Goal: Information Seeking & Learning: Understand process/instructions

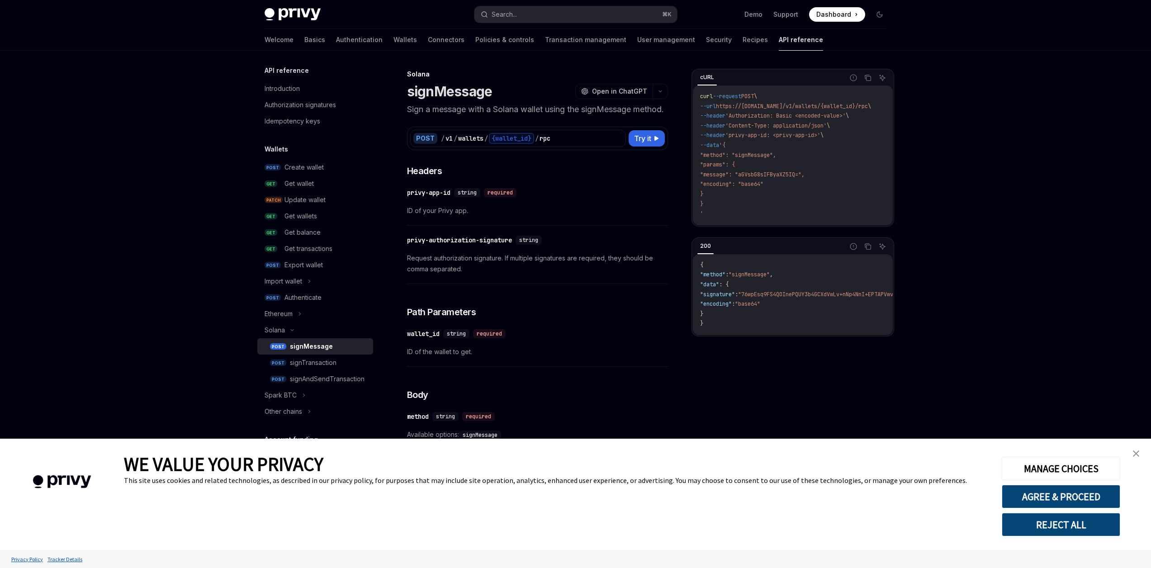
click at [1137, 453] on img "close banner" at bounding box center [1135, 453] width 6 height 6
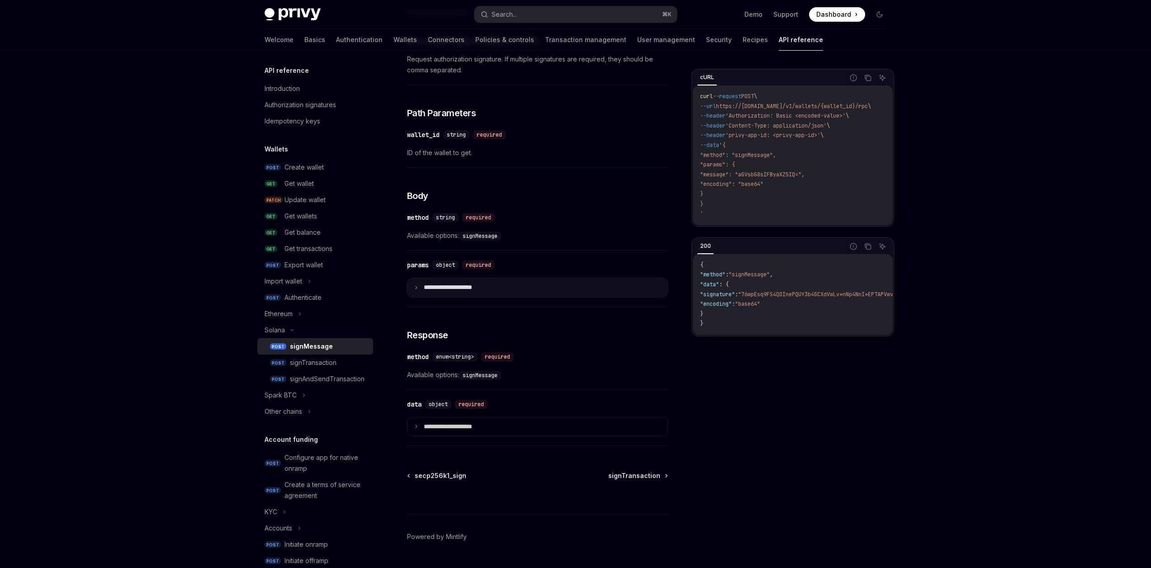
scroll to position [236, 0]
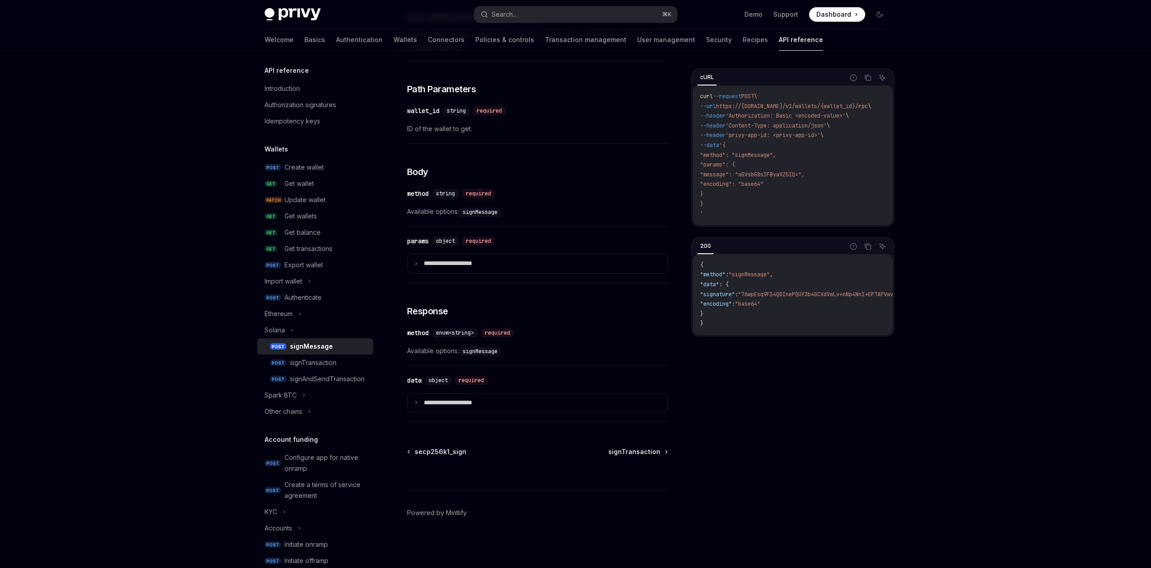
click at [306, 349] on div "signMessage" at bounding box center [311, 346] width 43 height 11
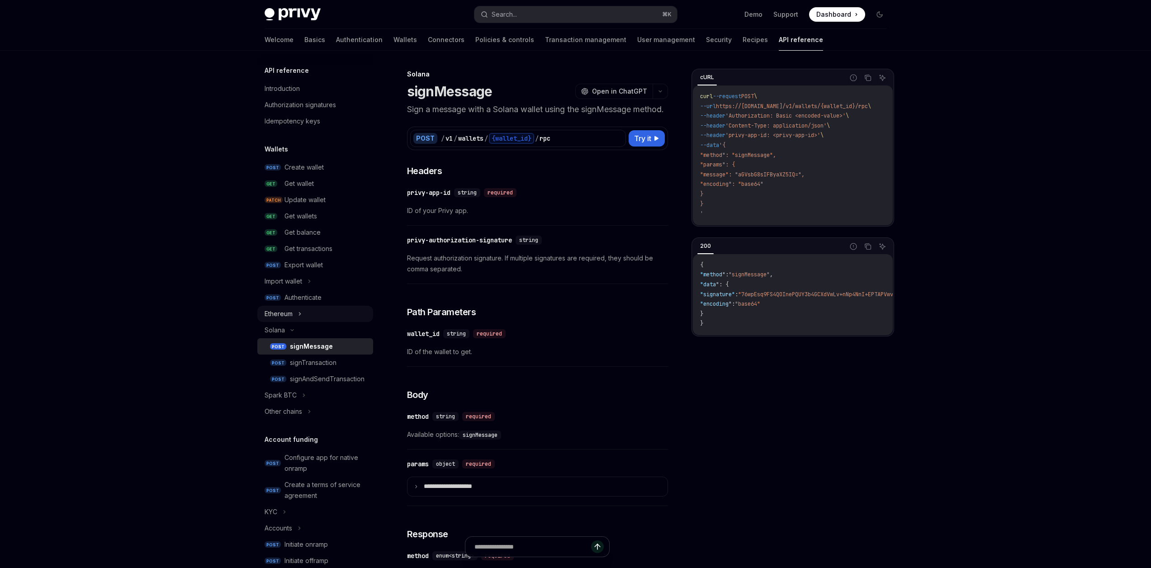
click at [307, 309] on div "Ethereum" at bounding box center [315, 314] width 116 height 16
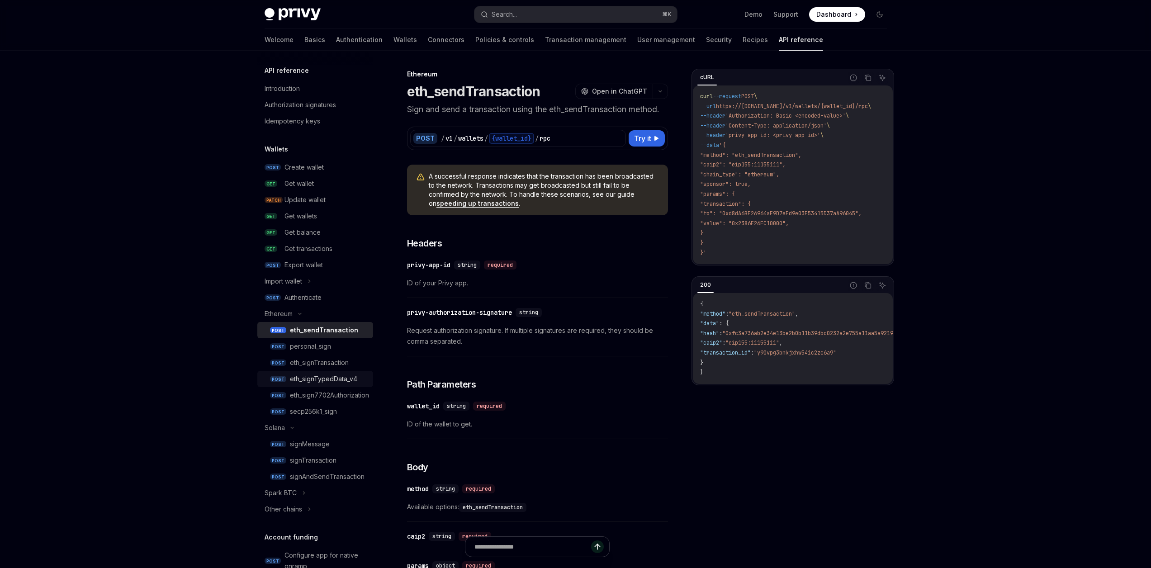
scroll to position [25, 0]
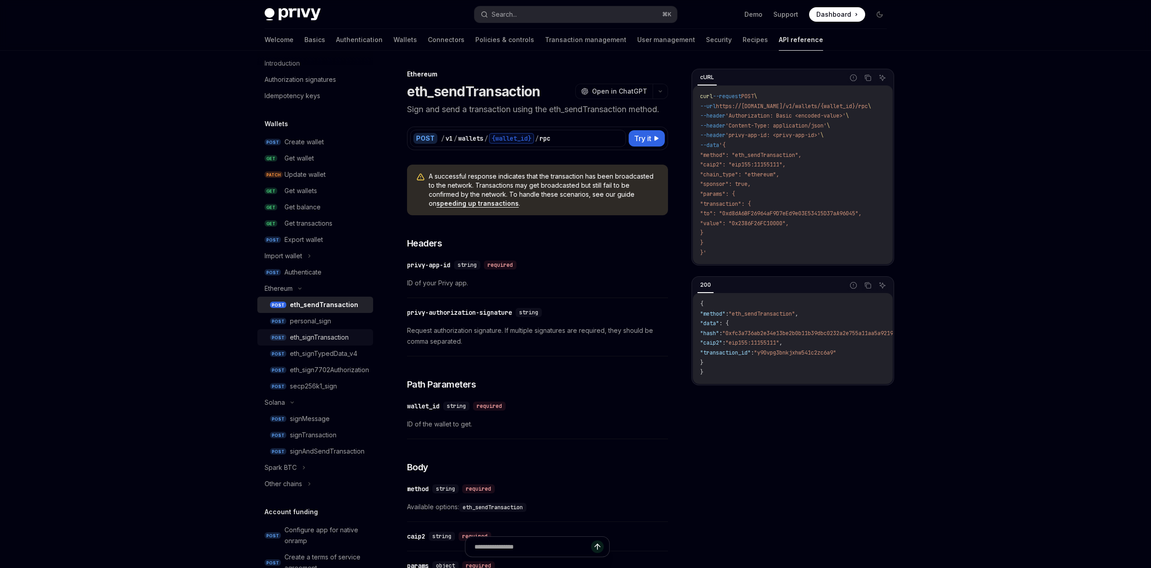
click at [320, 338] on div "eth_signTransaction" at bounding box center [319, 337] width 59 height 11
type textarea "*"
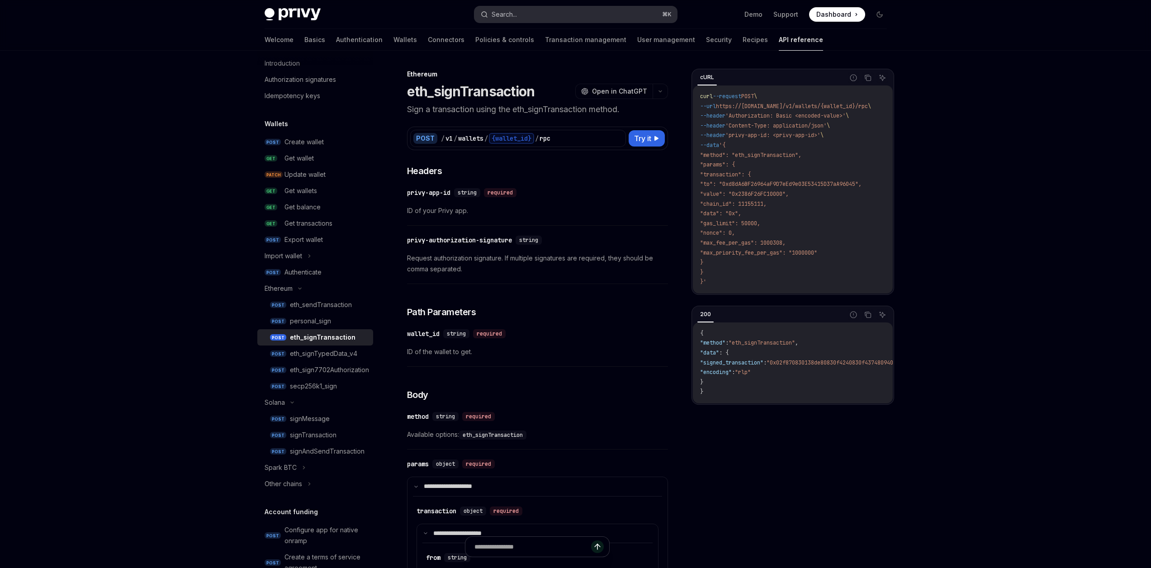
click at [591, 18] on button "Search... ⌘ K" at bounding box center [575, 14] width 203 height 16
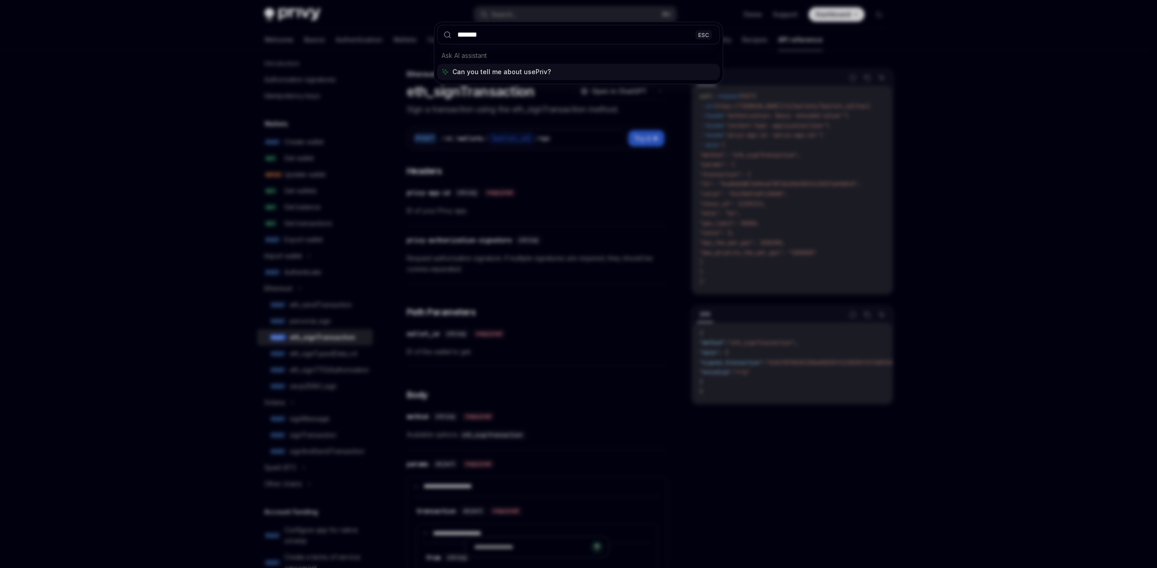
type input "********"
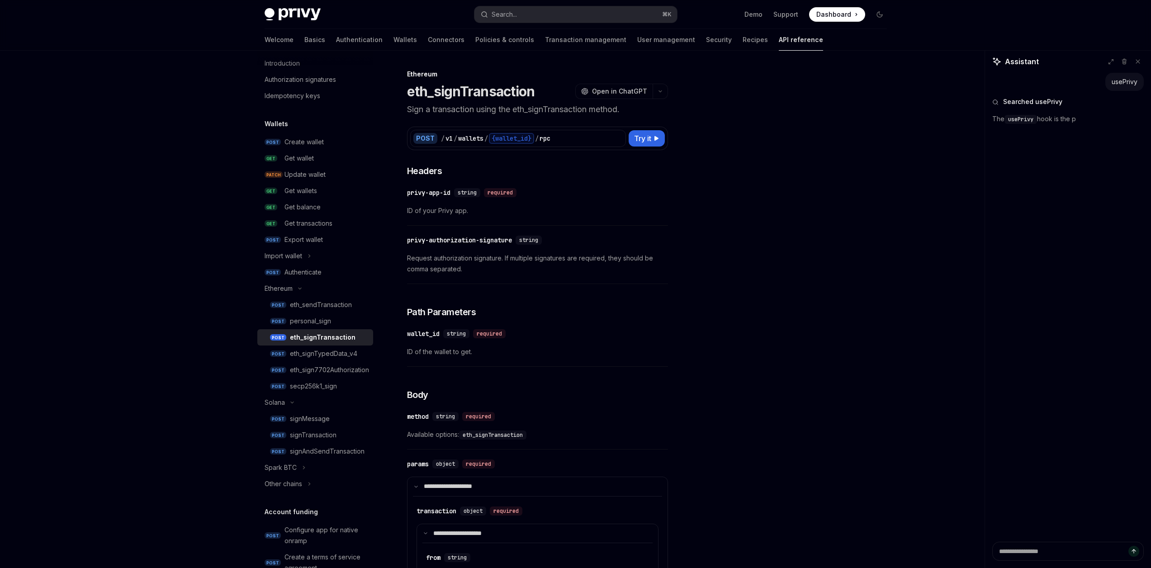
type textarea "*"
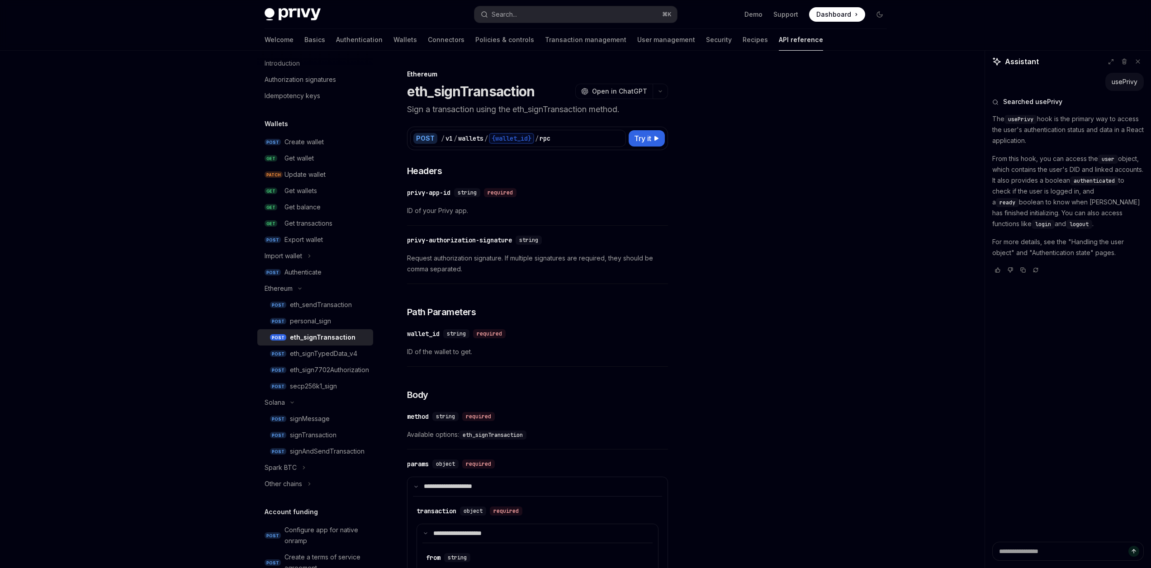
click at [1125, 80] on div "usePrivy" at bounding box center [1124, 81] width 26 height 9
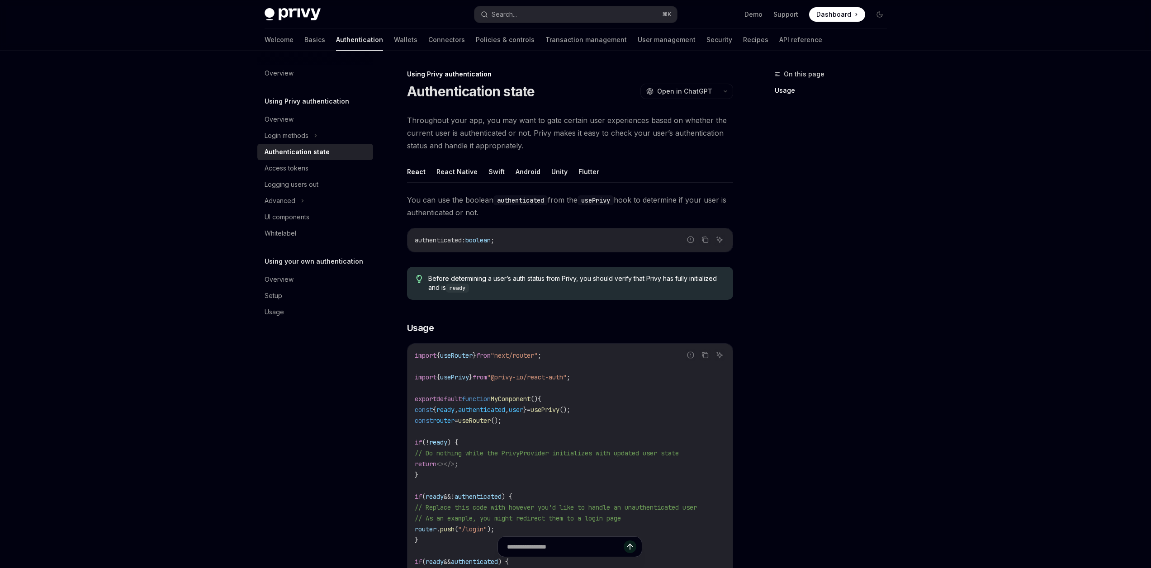
type textarea "*"
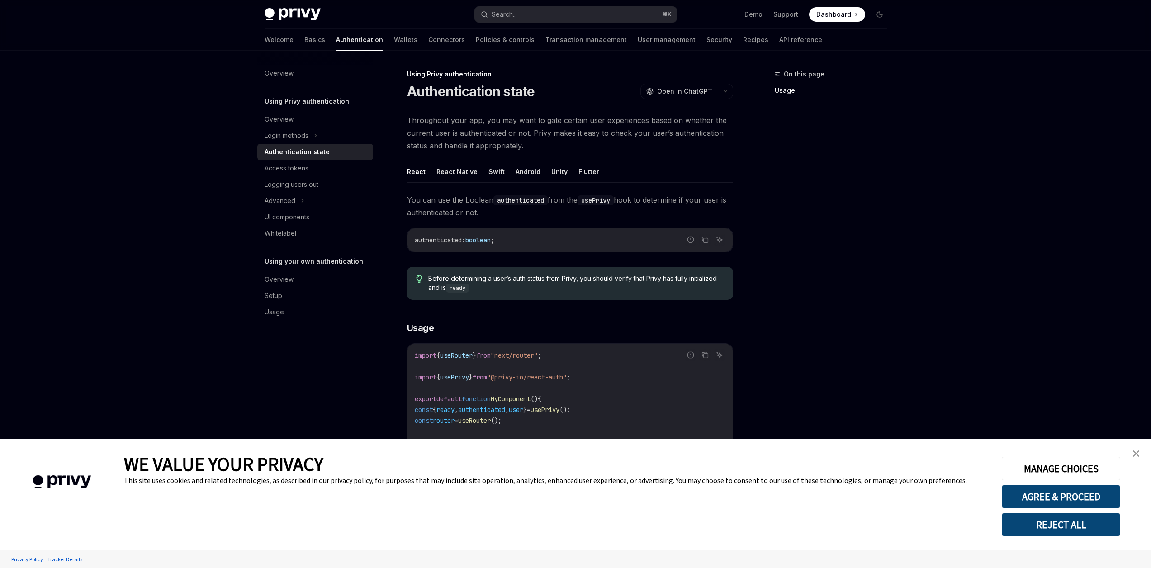
click at [1137, 454] on img "close banner" at bounding box center [1135, 453] width 6 height 6
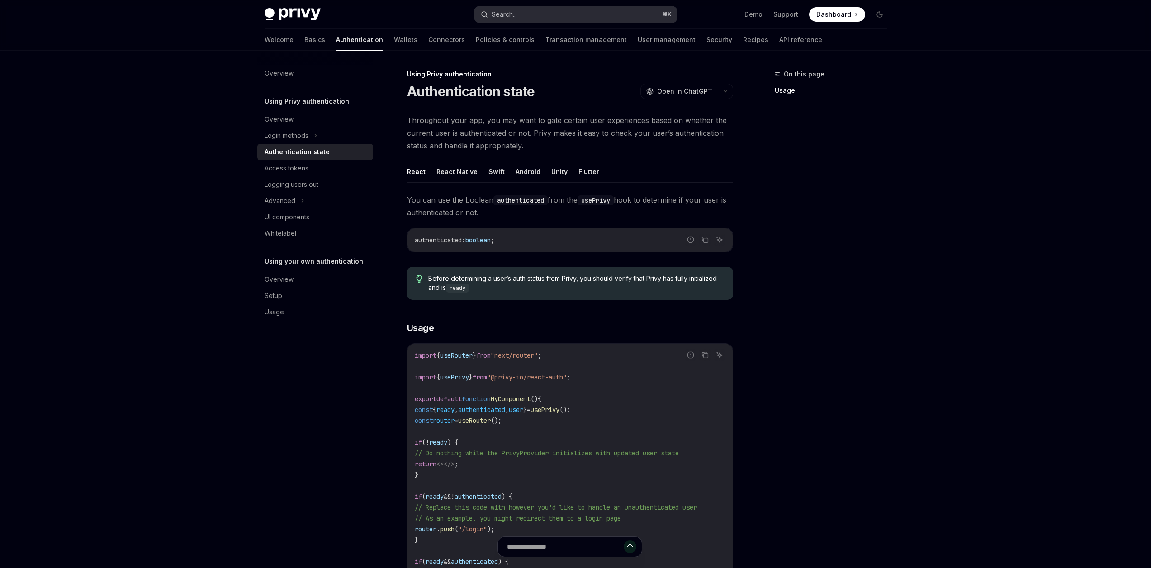
click at [533, 17] on button "Search... ⌘ K" at bounding box center [575, 14] width 203 height 16
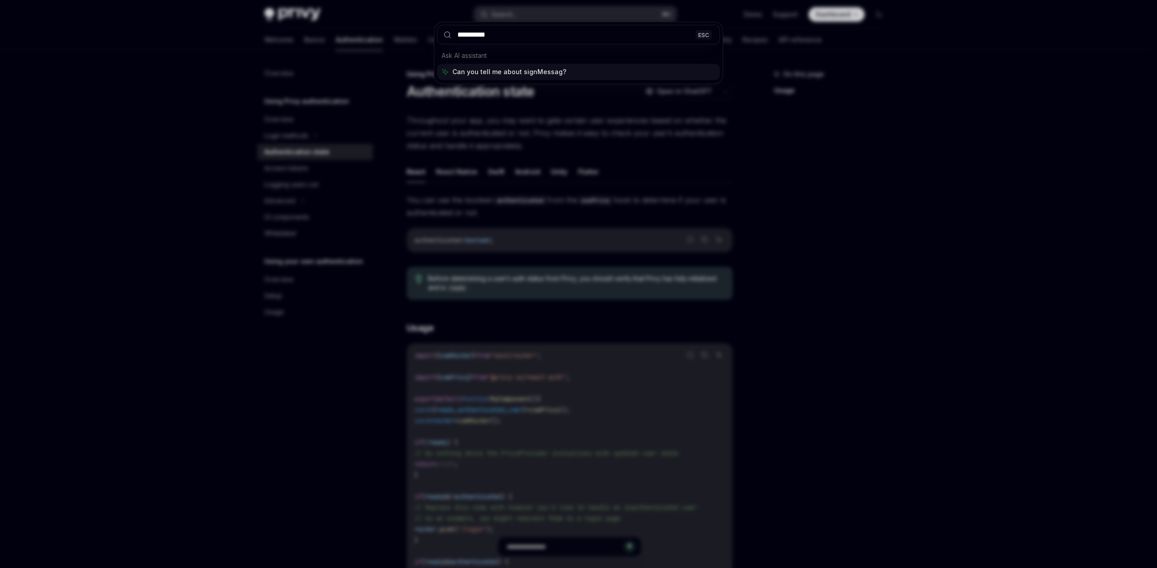
type input "**********"
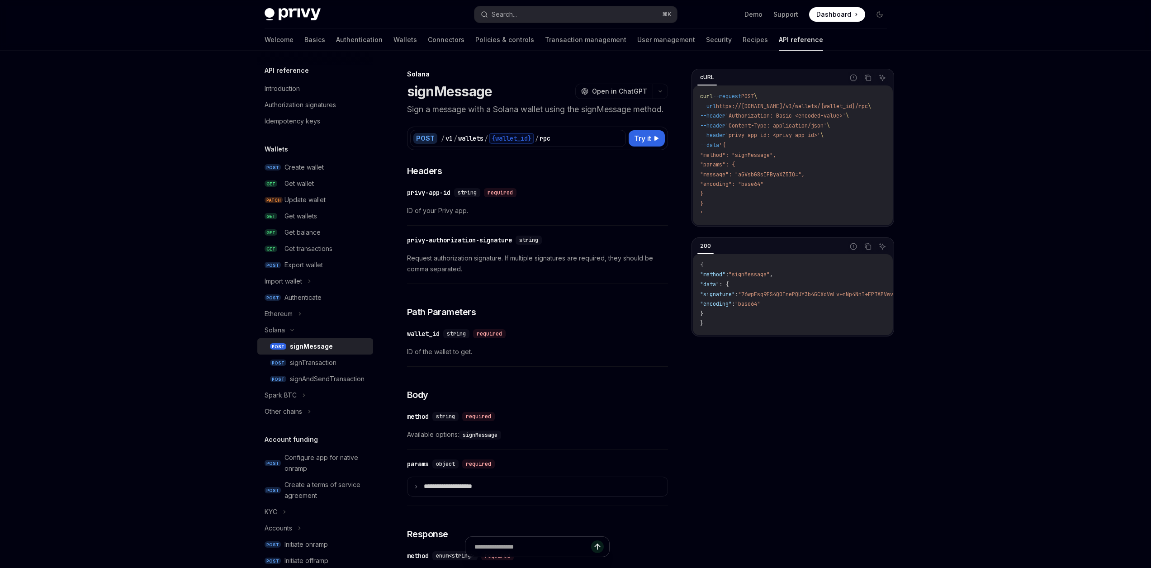
scroll to position [51, 0]
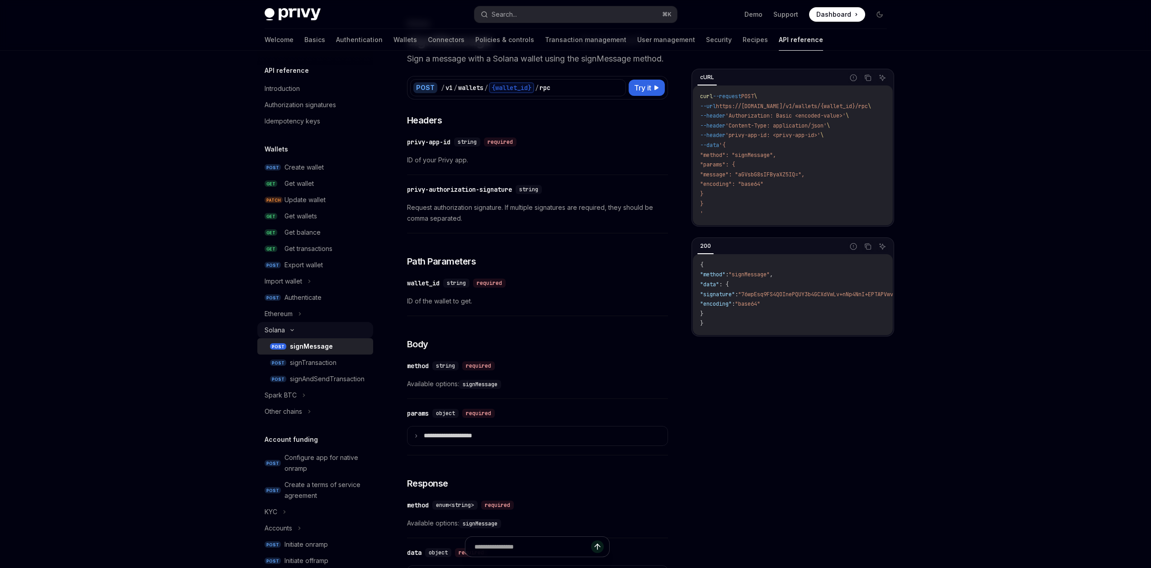
click at [302, 325] on div "Solana" at bounding box center [315, 330] width 116 height 16
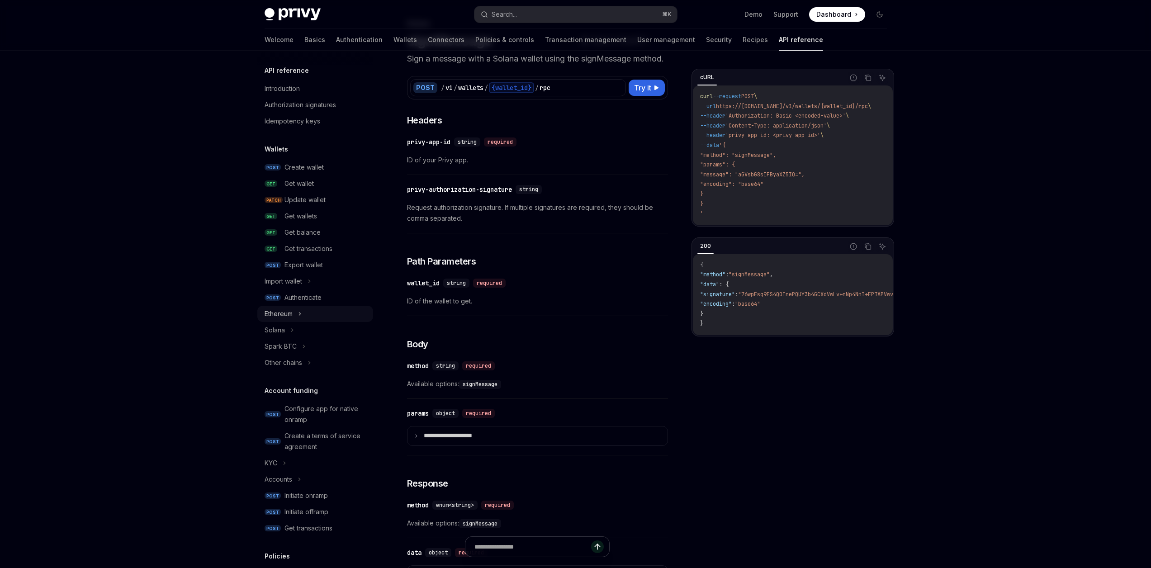
click at [301, 311] on icon at bounding box center [300, 313] width 4 height 11
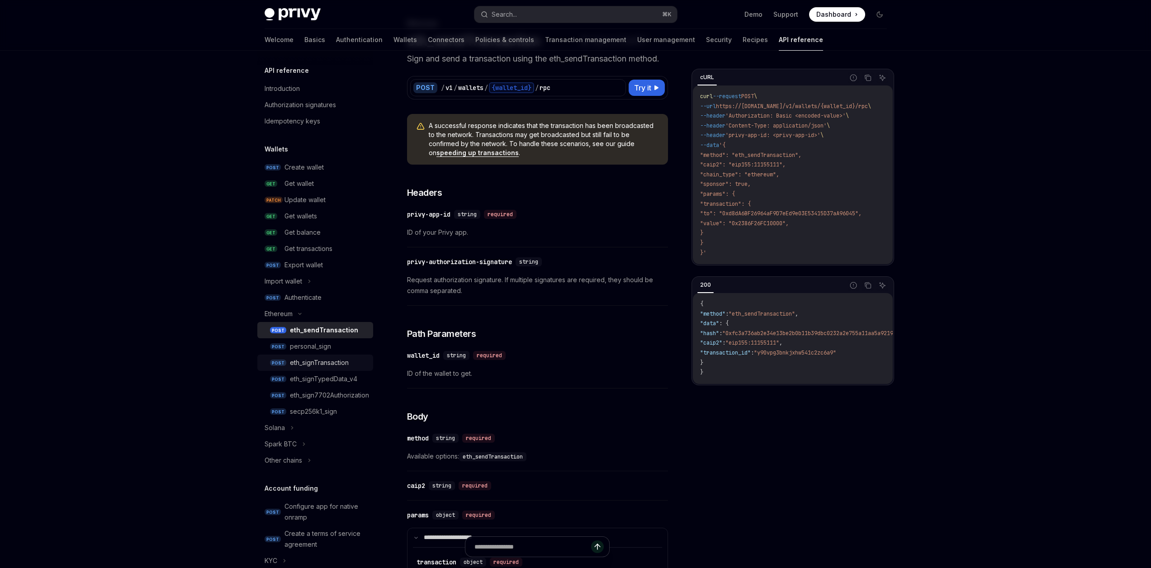
click at [326, 360] on div "eth_signTransaction" at bounding box center [319, 362] width 59 height 11
type textarea "*"
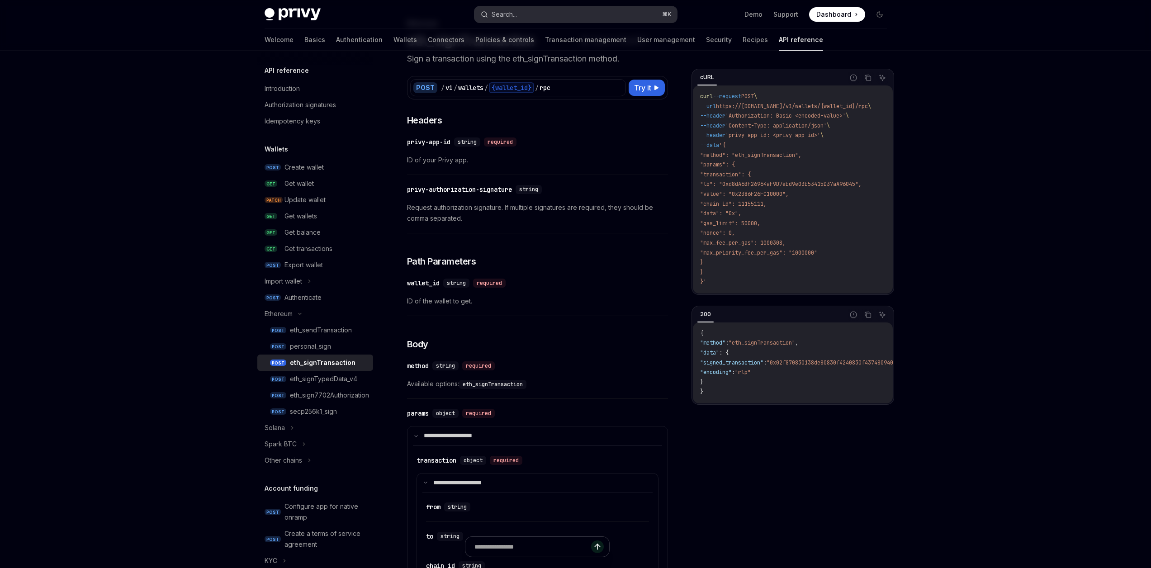
click at [548, 13] on button "Search... ⌘ K" at bounding box center [575, 14] width 203 height 16
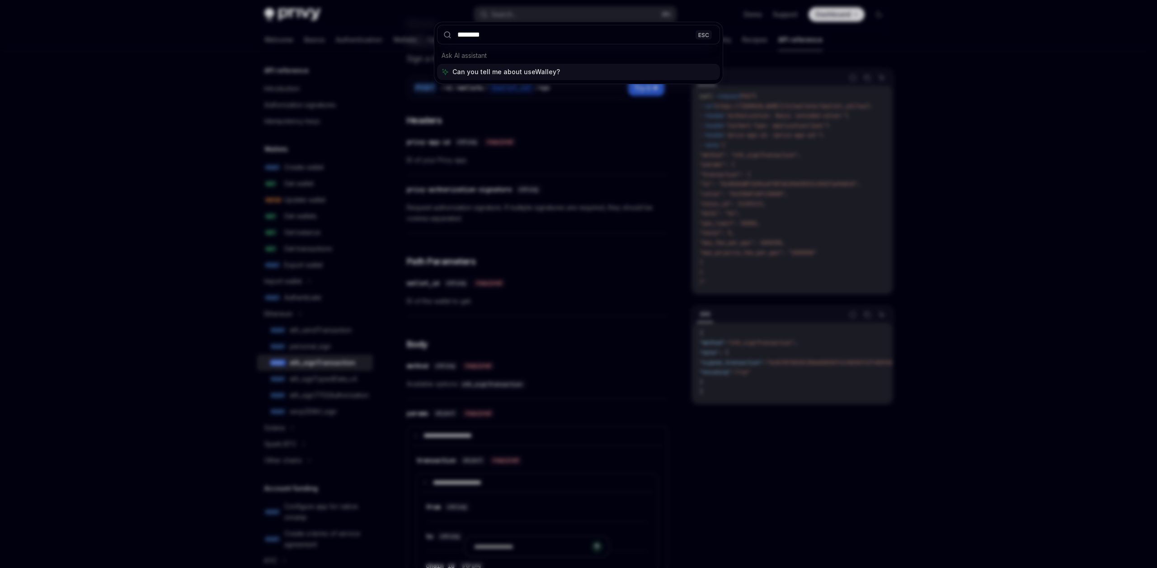
type input "*********"
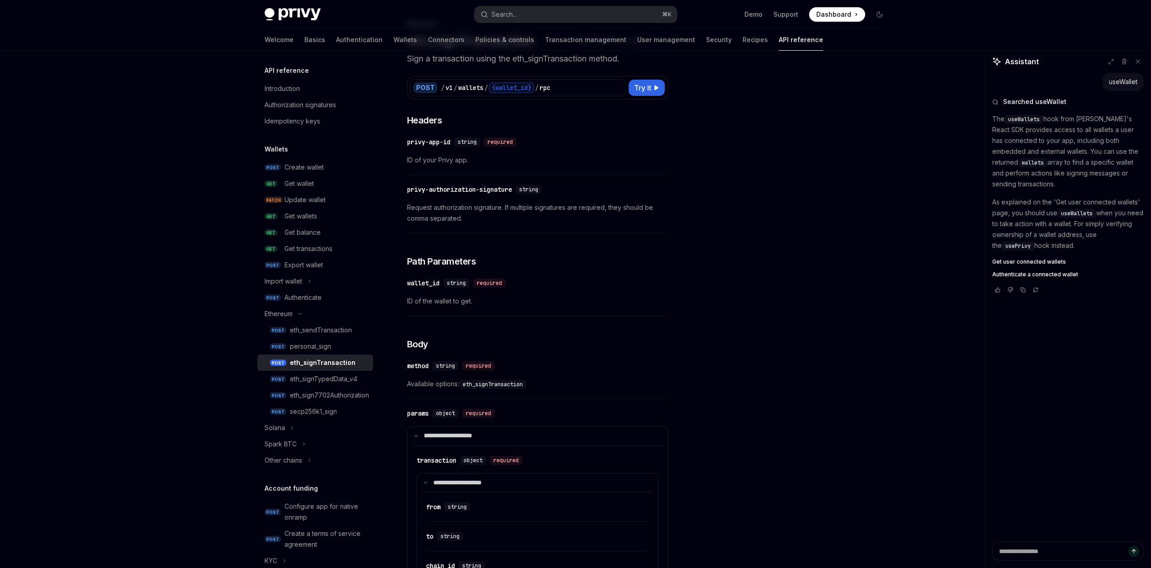
type textarea "*"
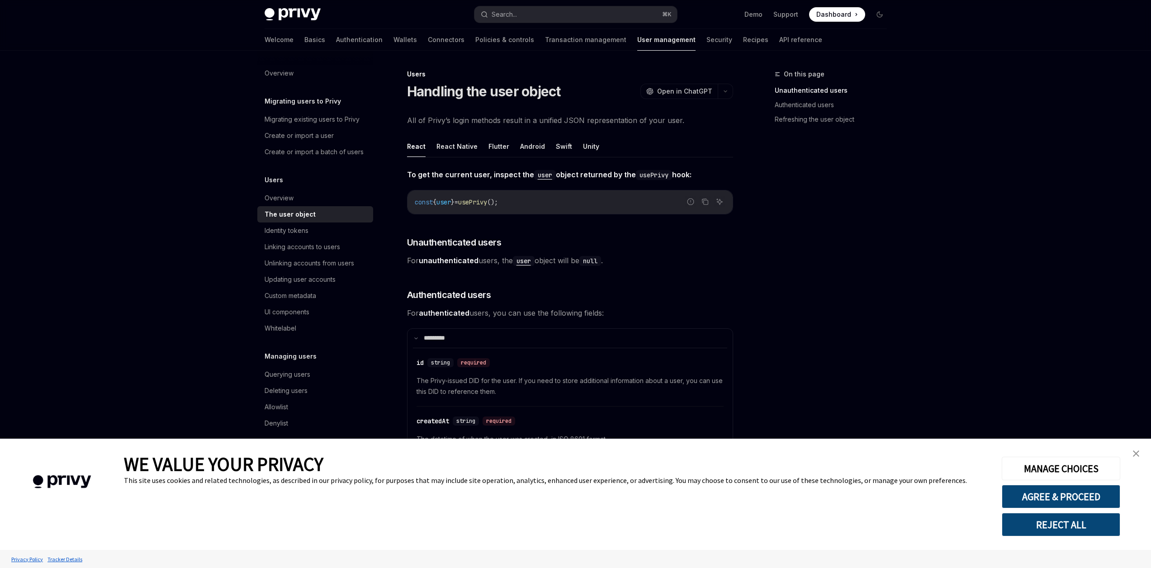
click at [1131, 456] on link "close banner" at bounding box center [1136, 453] width 18 height 18
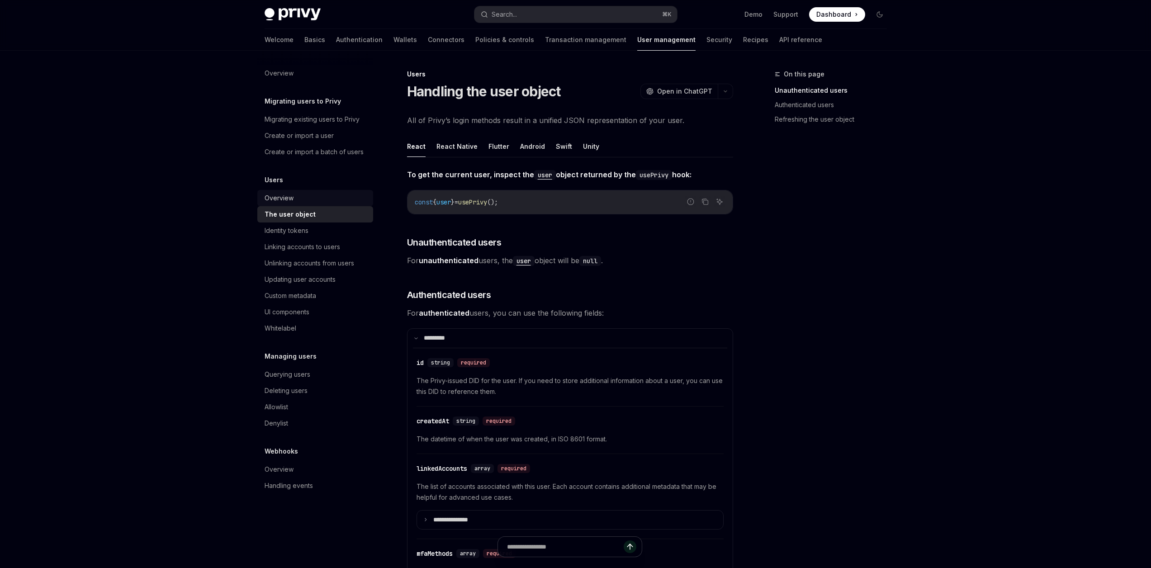
click at [280, 200] on div "Overview" at bounding box center [278, 198] width 29 height 11
type textarea "*"
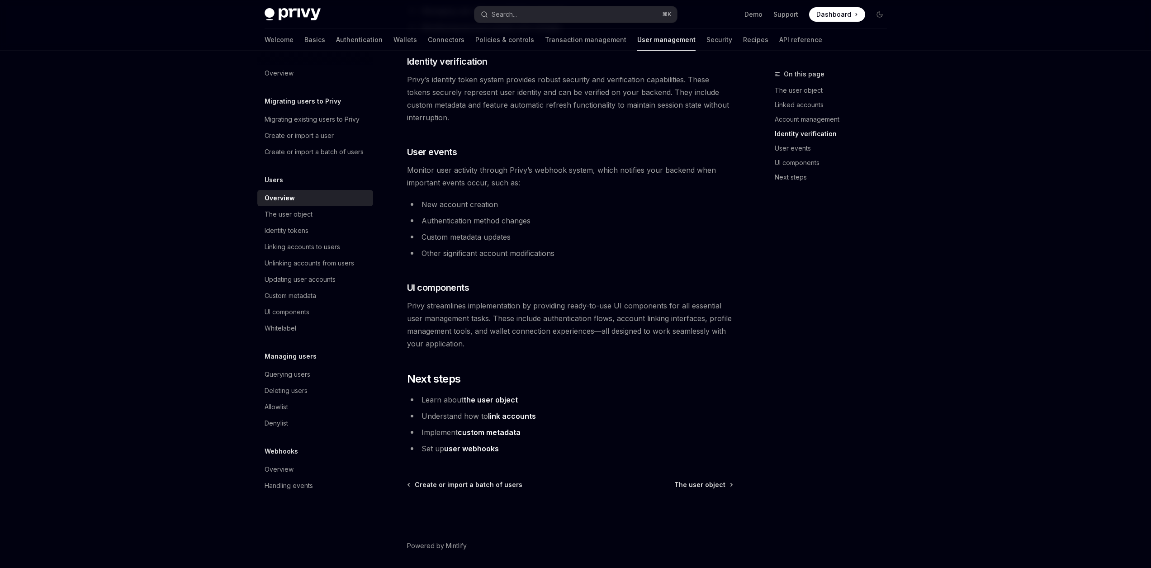
scroll to position [798, 0]
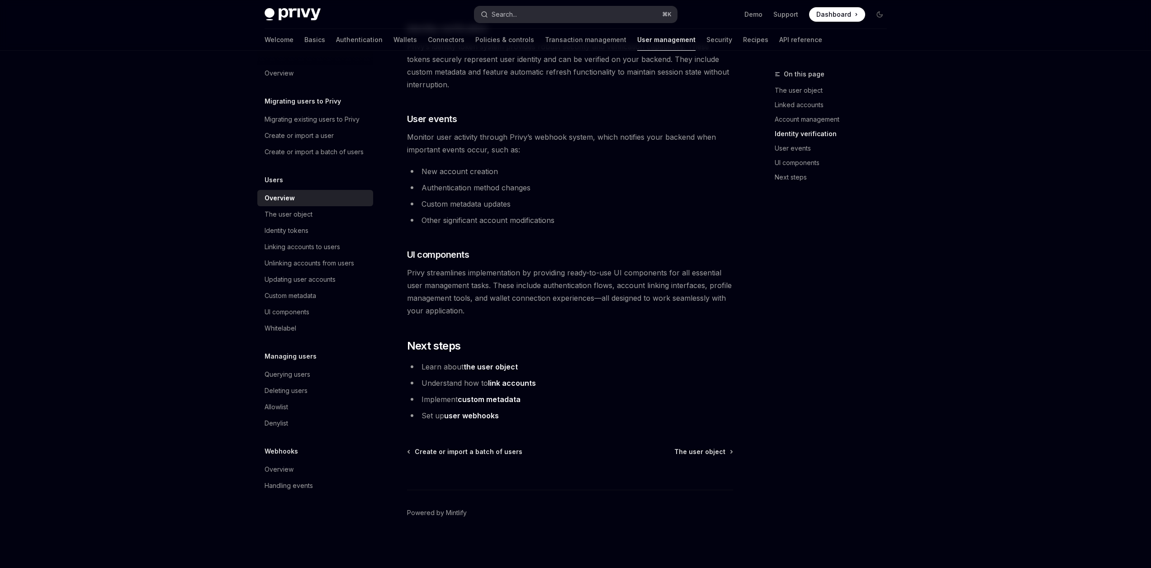
click at [558, 23] on div "Privy Docs home page Search... ⌘ K Demo Support Dashboard Dashboard Search..." at bounding box center [575, 14] width 622 height 29
click at [555, 17] on button "Search... ⌘ K" at bounding box center [575, 14] width 203 height 16
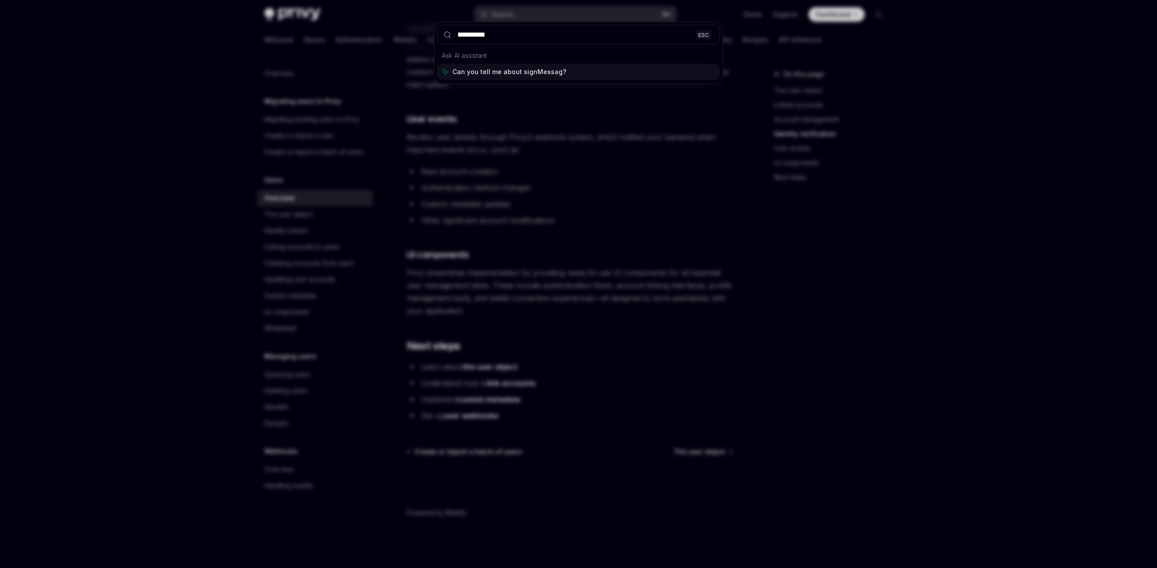
type input "**********"
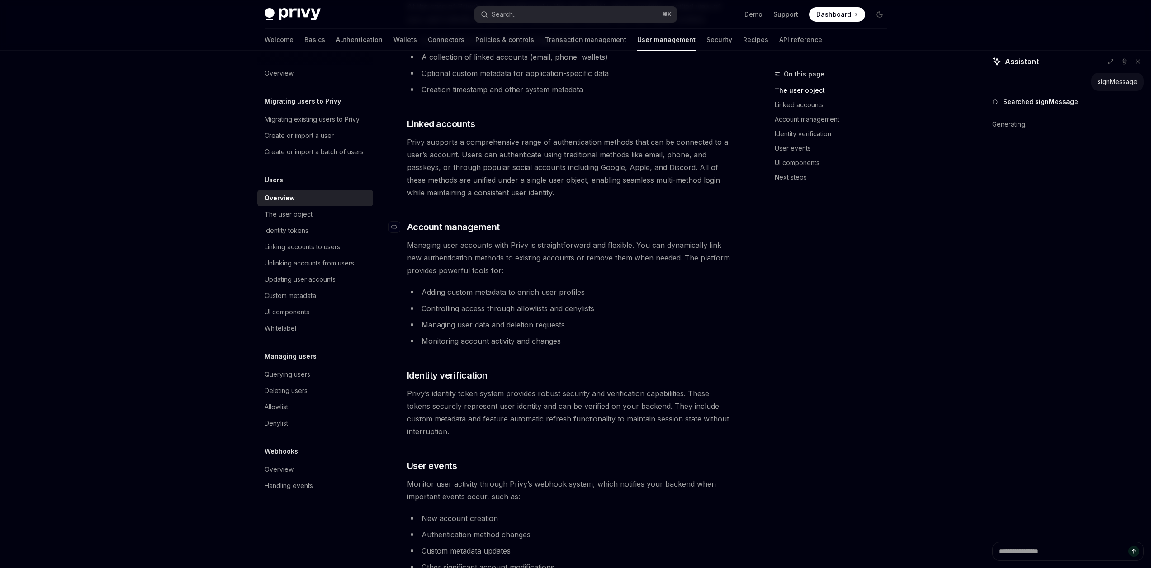
scroll to position [0, 0]
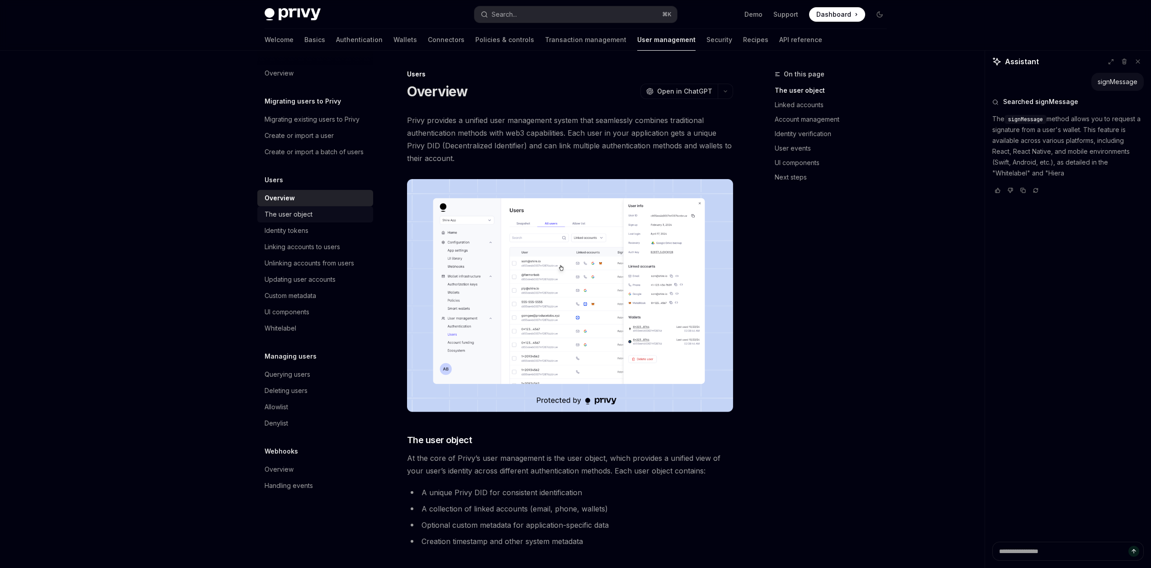
click at [301, 216] on div "The user object" at bounding box center [288, 214] width 48 height 11
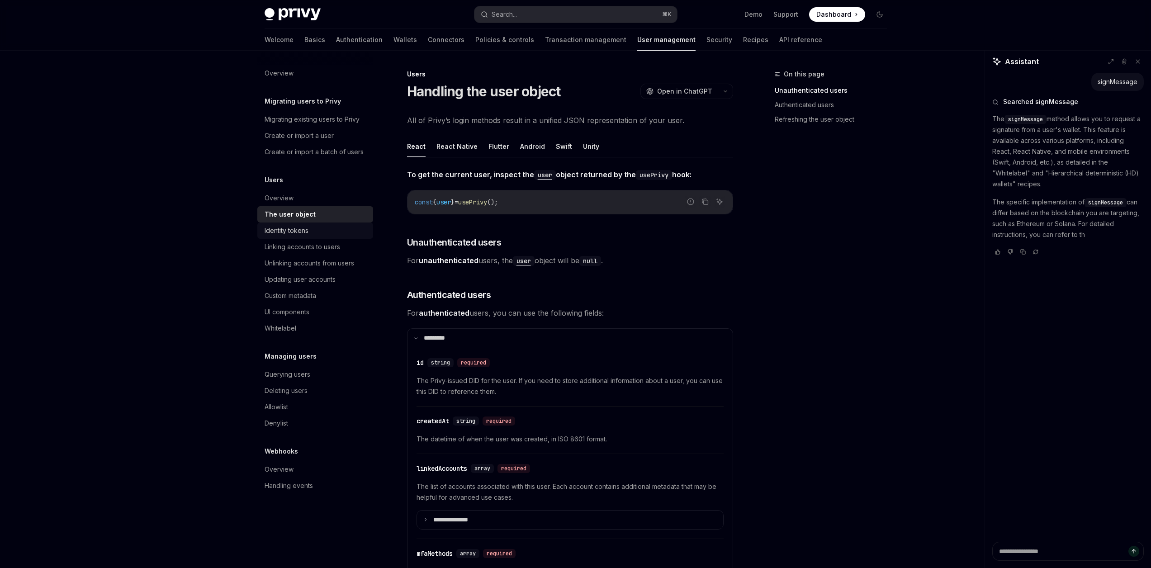
click at [299, 231] on div "Identity tokens" at bounding box center [286, 230] width 44 height 11
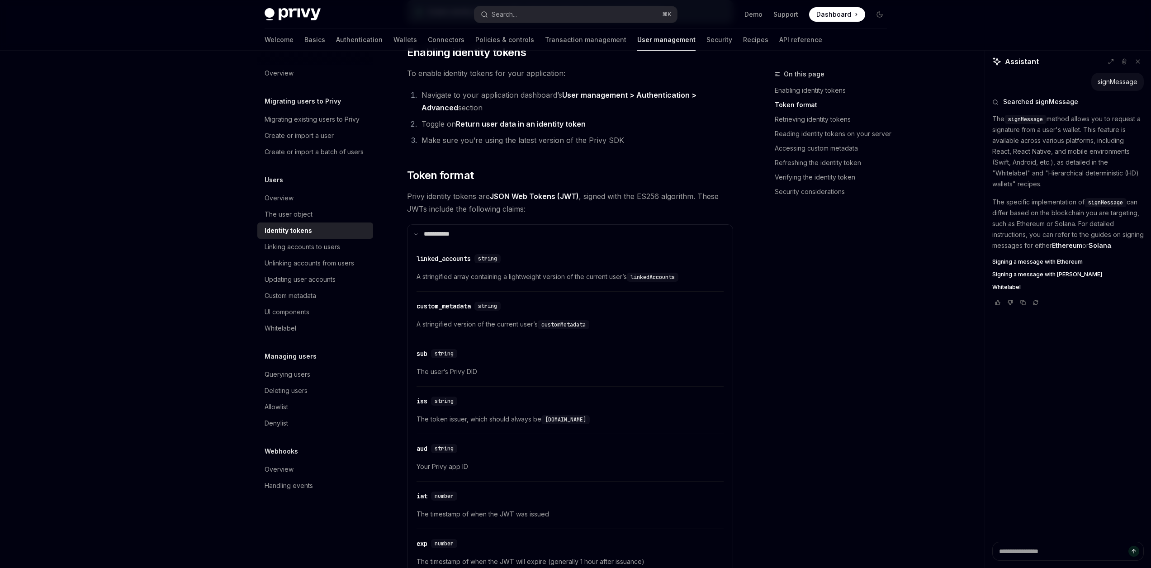
scroll to position [401, 0]
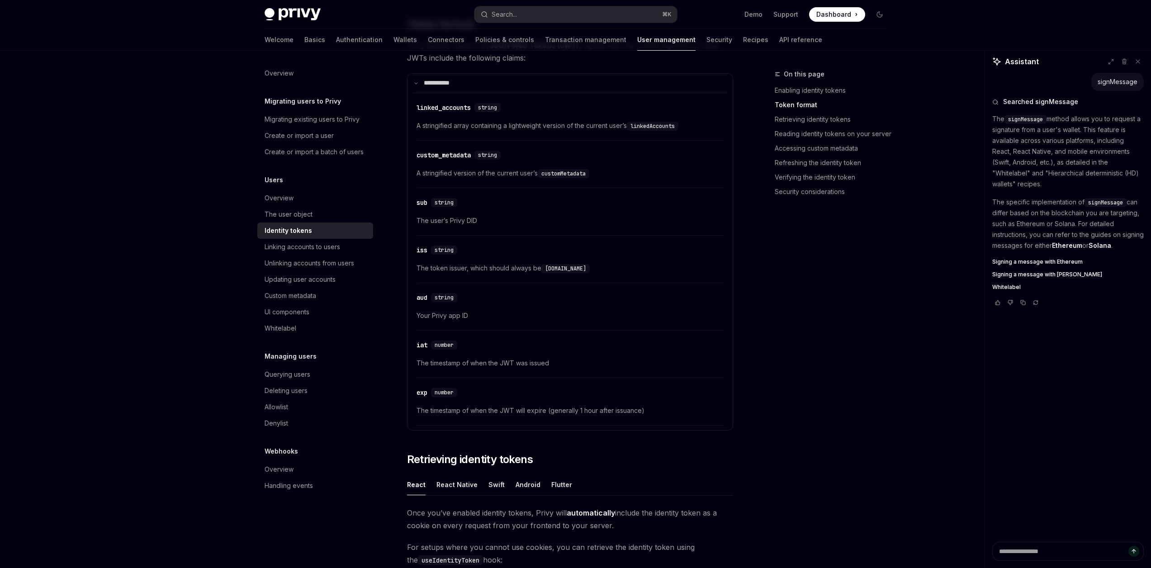
click at [1024, 260] on span "Signing a message with Ethereum" at bounding box center [1037, 261] width 90 height 7
type textarea "*"
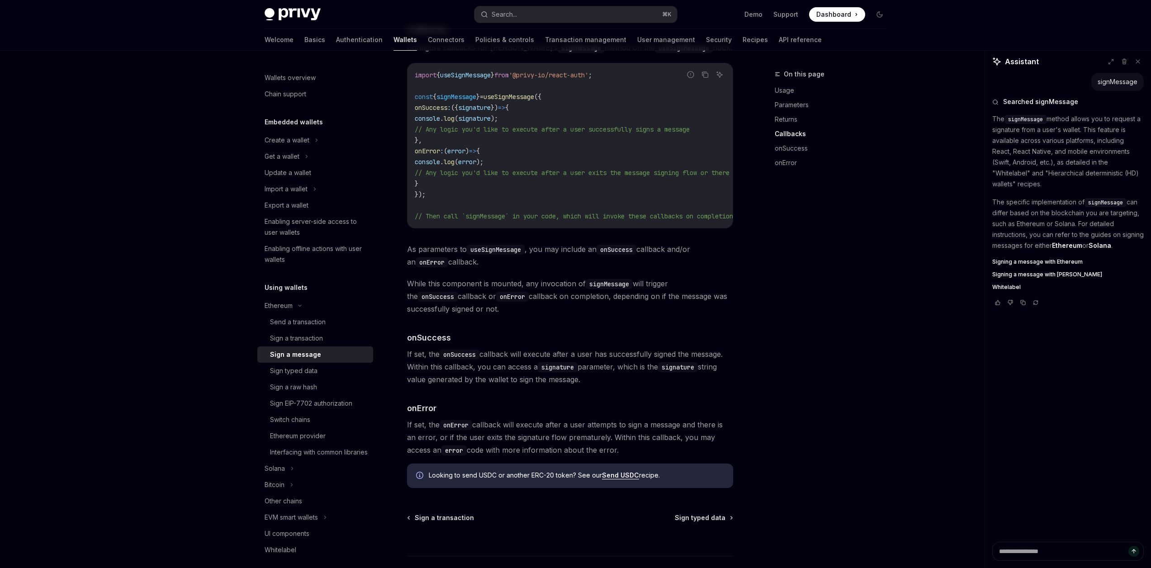
scroll to position [833, 0]
